Goal: Task Accomplishment & Management: Use online tool/utility

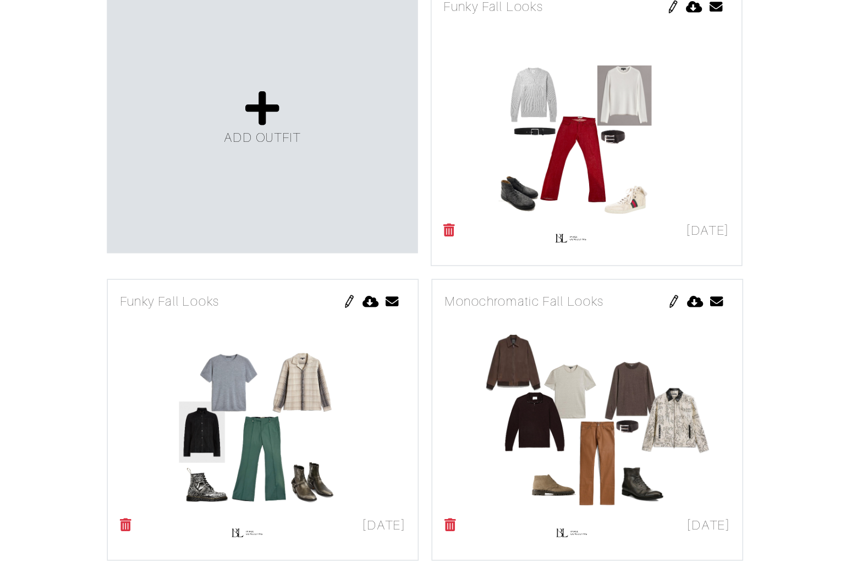
scroll to position [169, 0]
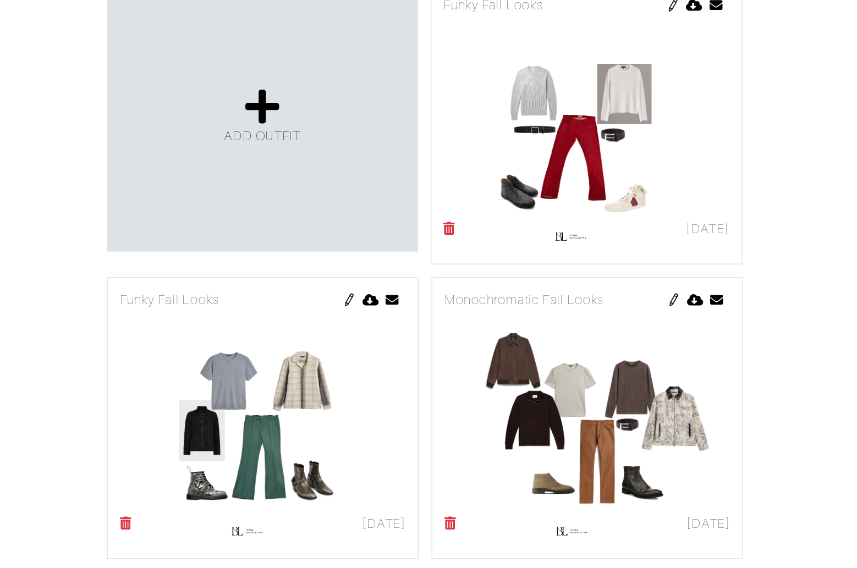
click at [326, 381] on img at bounding box center [326, 385] width 9 height 9
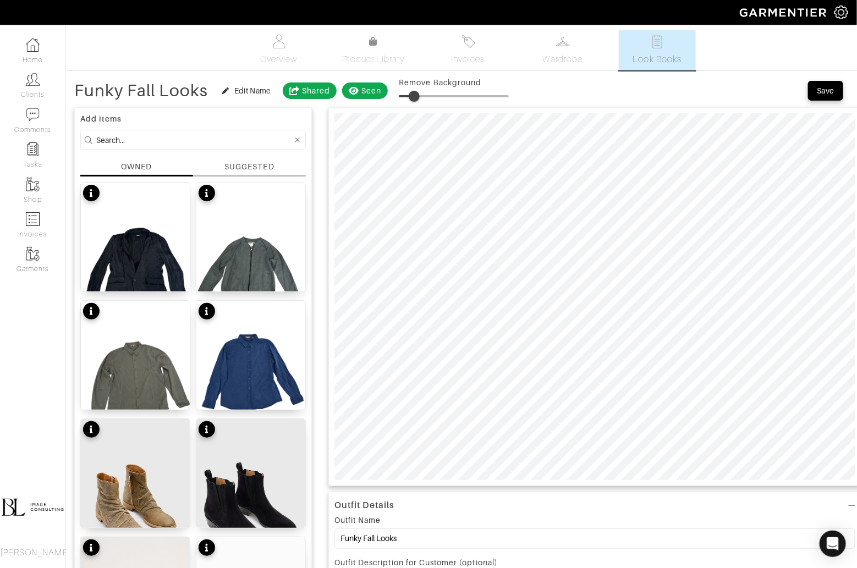
type input "15"
click at [191, 140] on input at bounding box center [194, 140] width 196 height 14
type input "n"
type input "bottoms"
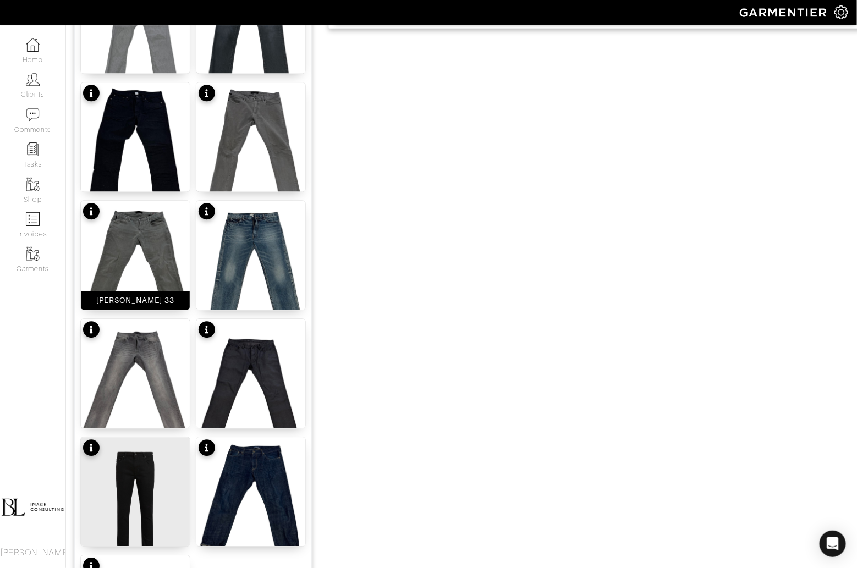
scroll to position [1034, 0]
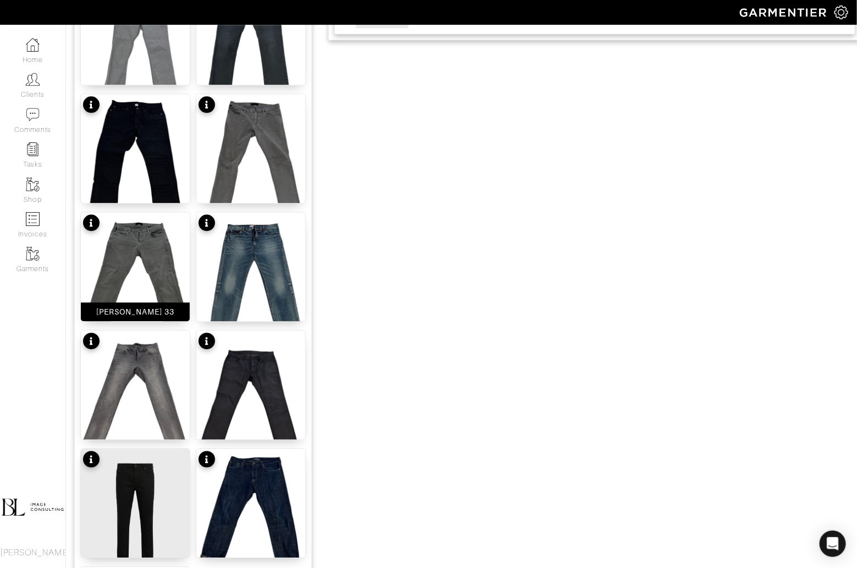
click at [159, 247] on img at bounding box center [135, 284] width 109 height 145
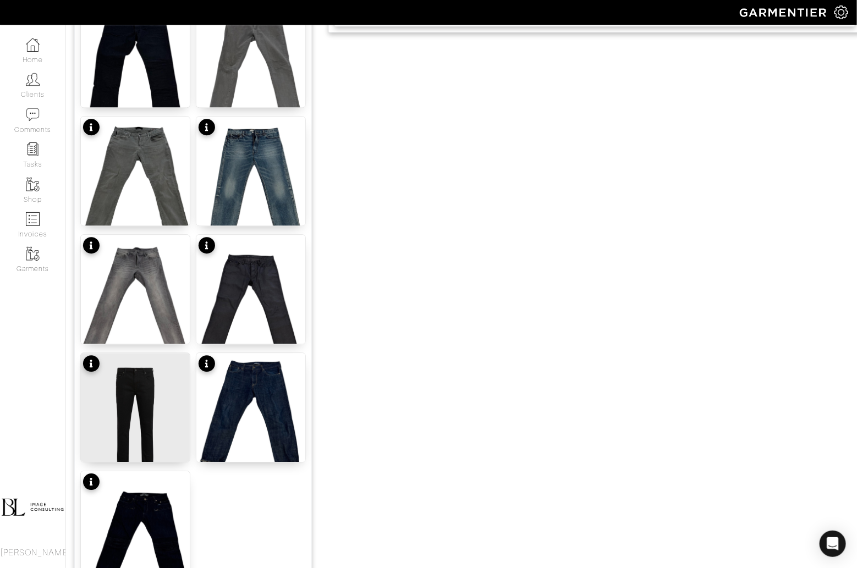
scroll to position [1229, 0]
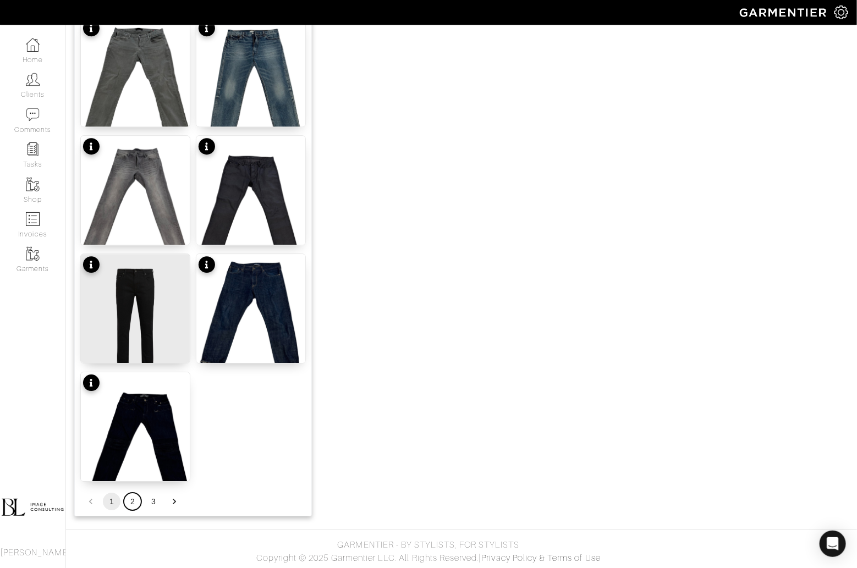
click at [136, 499] on button "2" at bounding box center [133, 502] width 18 height 18
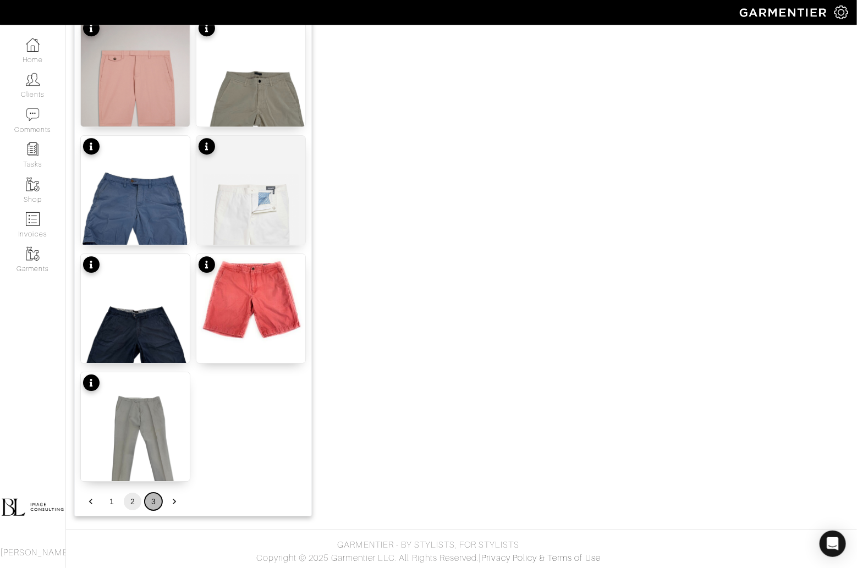
click at [153, 498] on button "3" at bounding box center [154, 502] width 18 height 18
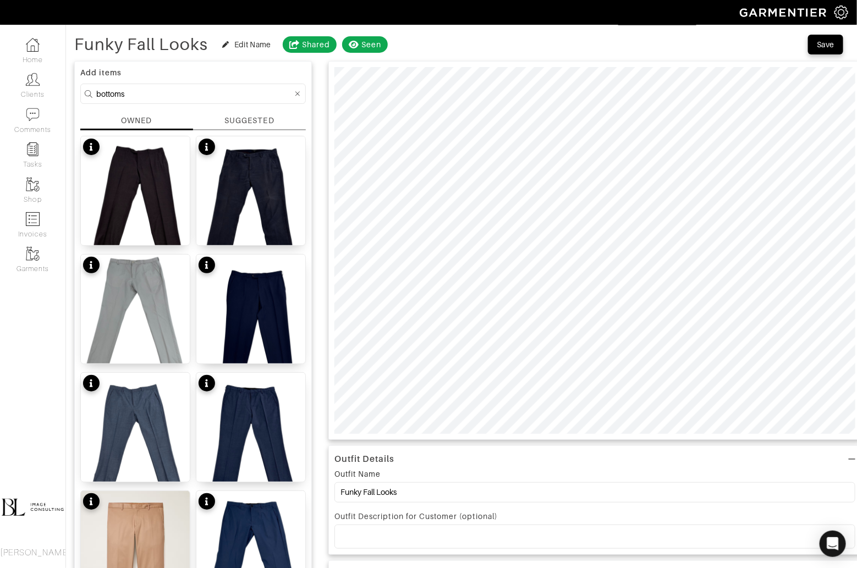
scroll to position [42, 0]
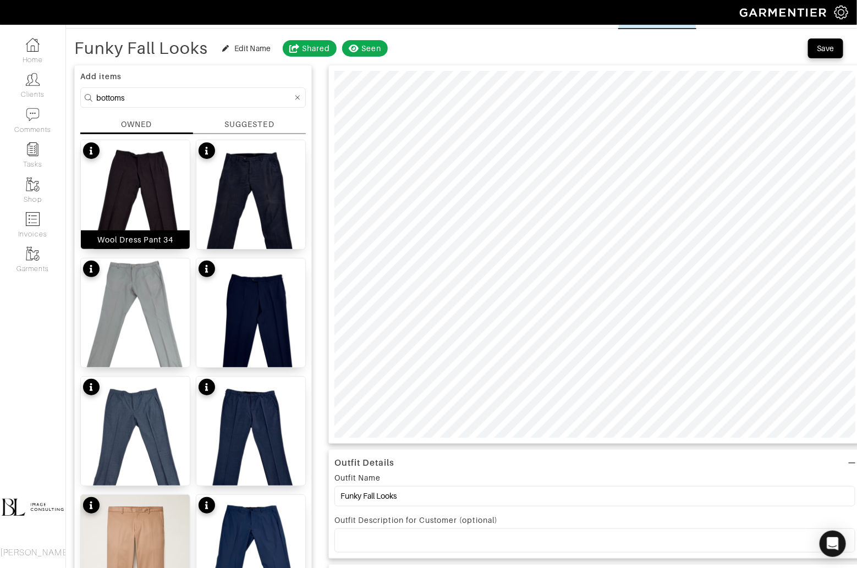
click at [158, 200] on img at bounding box center [135, 212] width 109 height 145
type input "24"
click at [426, 53] on span at bounding box center [423, 53] width 11 height 11
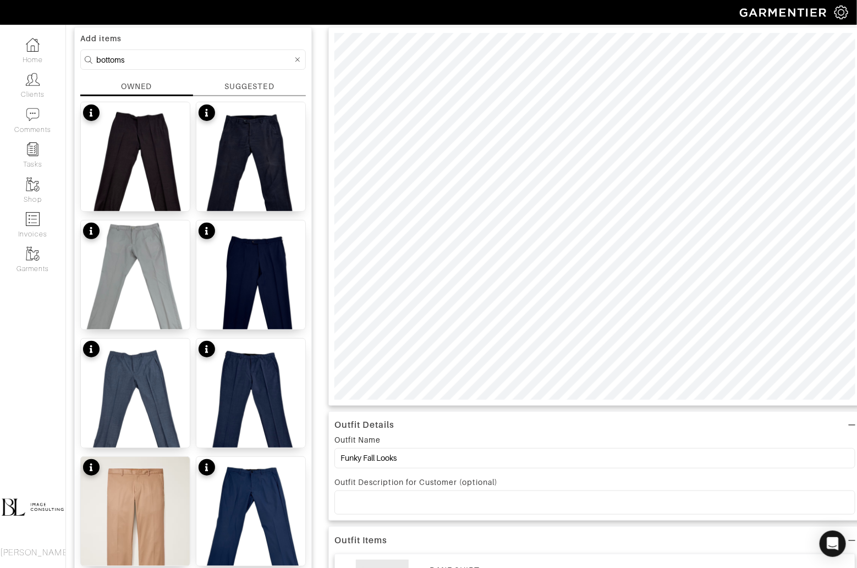
scroll to position [0, 0]
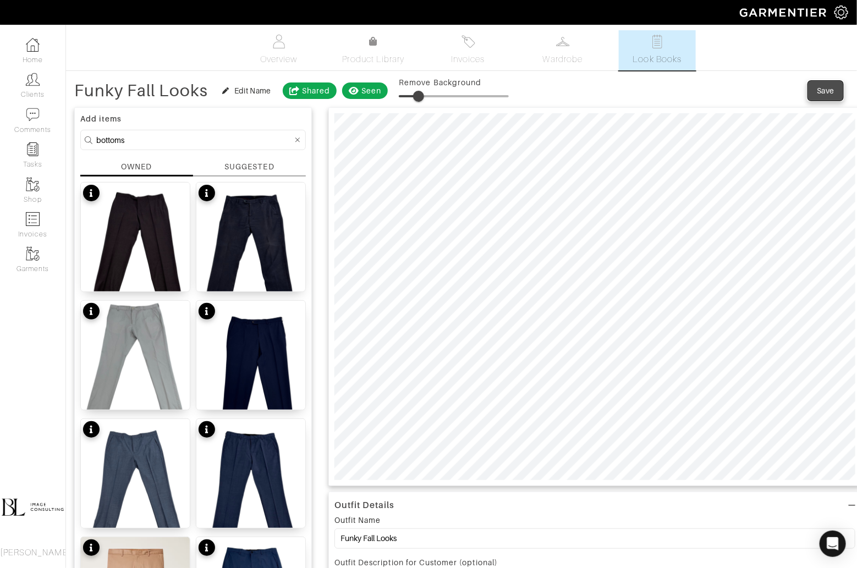
click at [828, 97] on button "Save" at bounding box center [825, 91] width 35 height 20
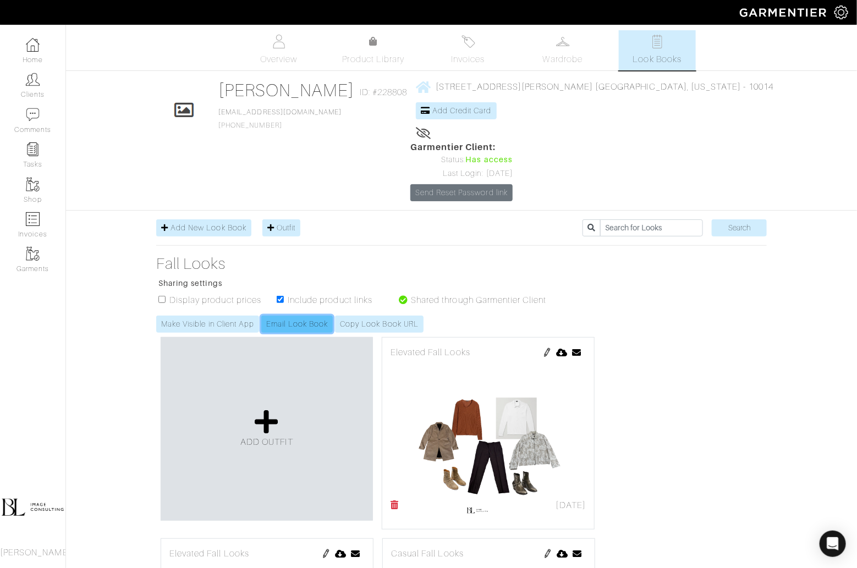
click at [303, 316] on link "Email Look Book" at bounding box center [296, 324] width 71 height 17
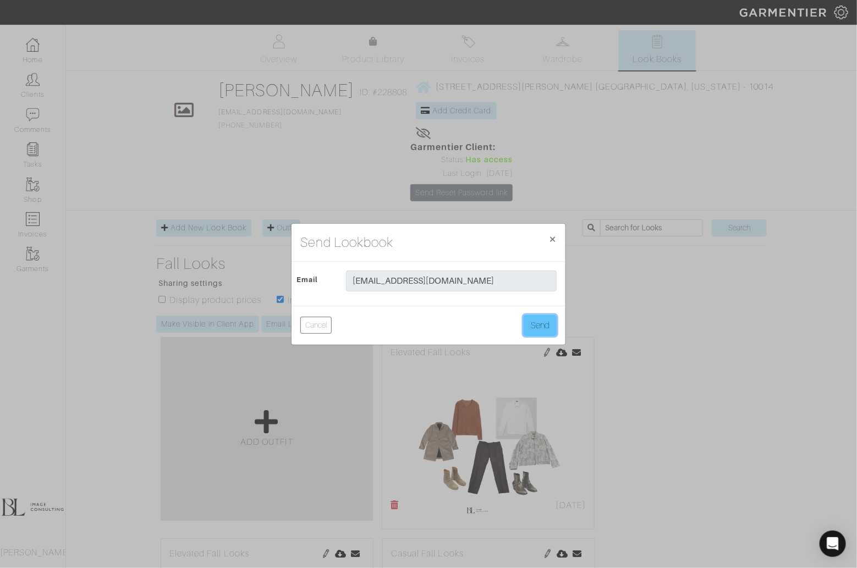
click at [540, 323] on button "Send" at bounding box center [540, 325] width 33 height 21
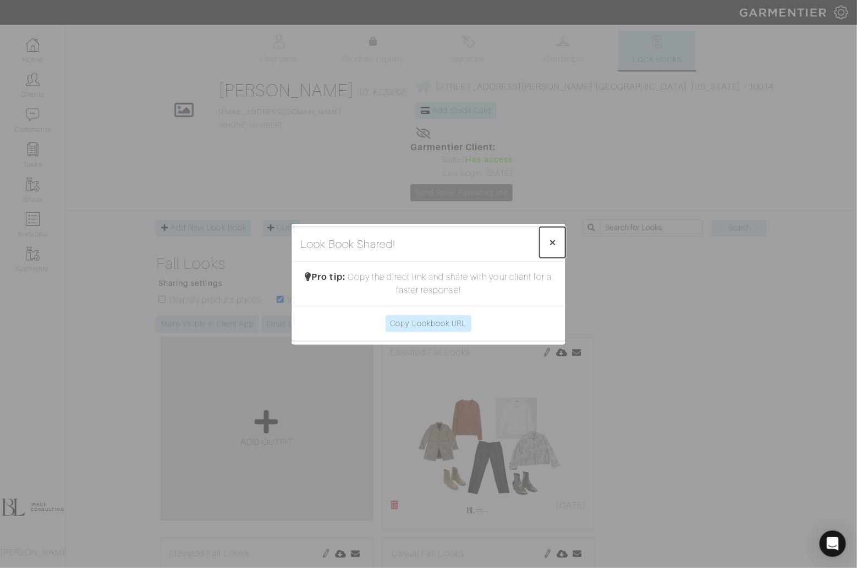
click at [558, 239] on button "× Close" at bounding box center [552, 242] width 26 height 31
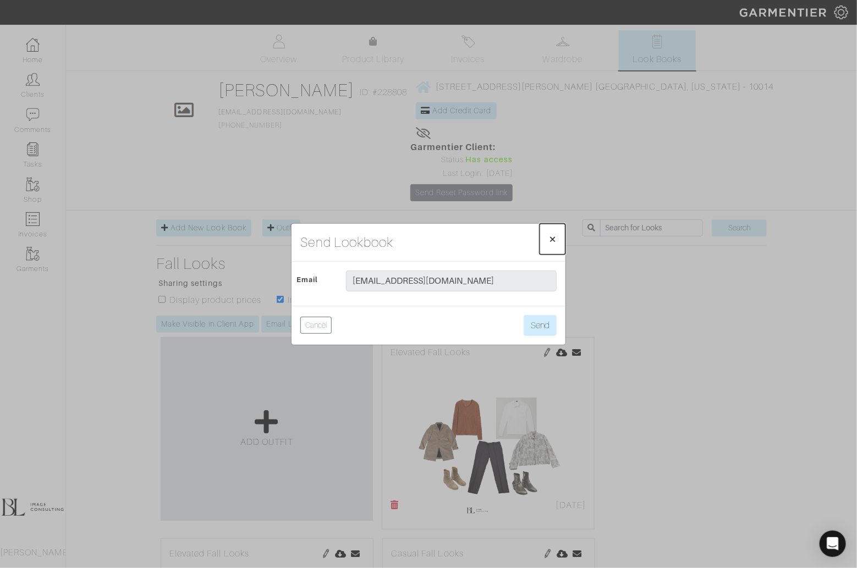
click at [553, 236] on span "×" at bounding box center [552, 239] width 8 height 15
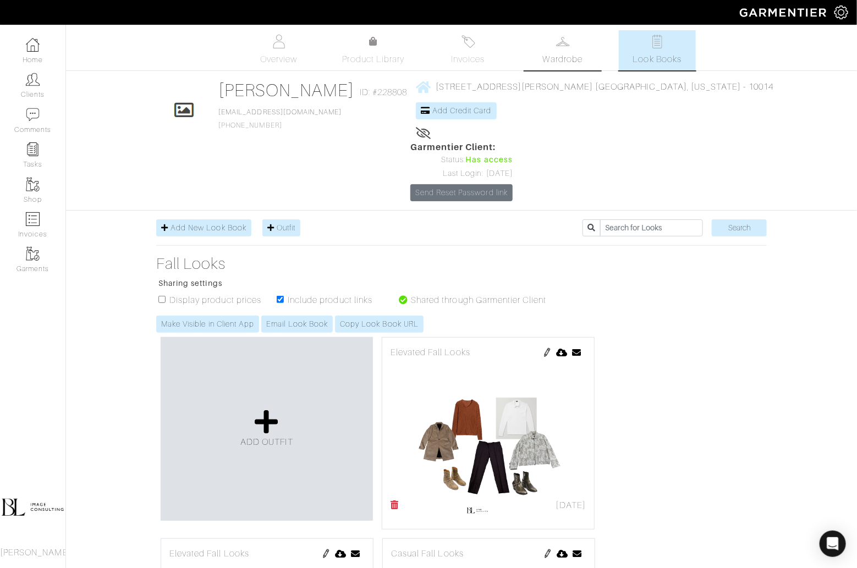
click at [563, 60] on span "Wardrobe" at bounding box center [563, 59] width 40 height 13
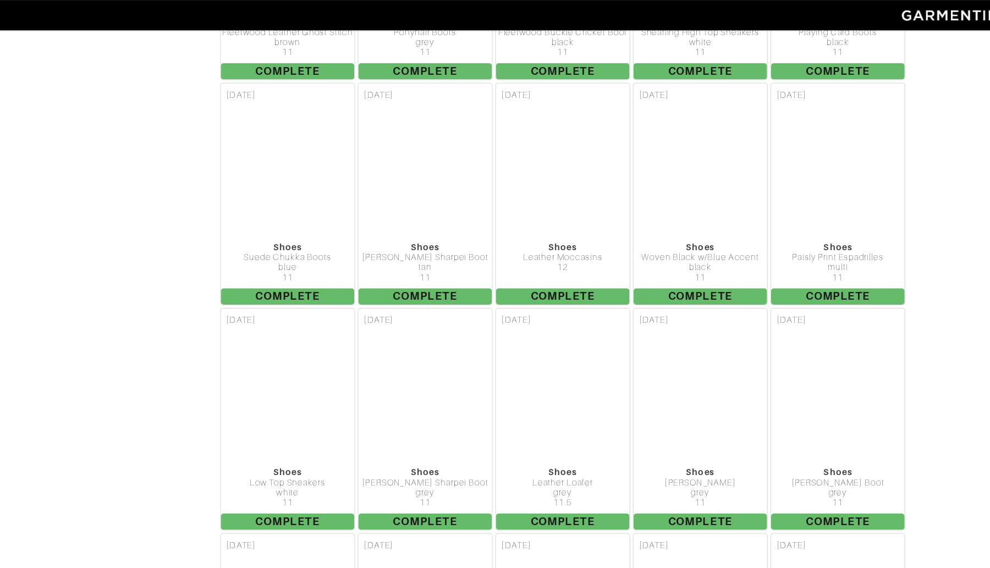
scroll to position [7910, 0]
